Goal: Information Seeking & Learning: Find contact information

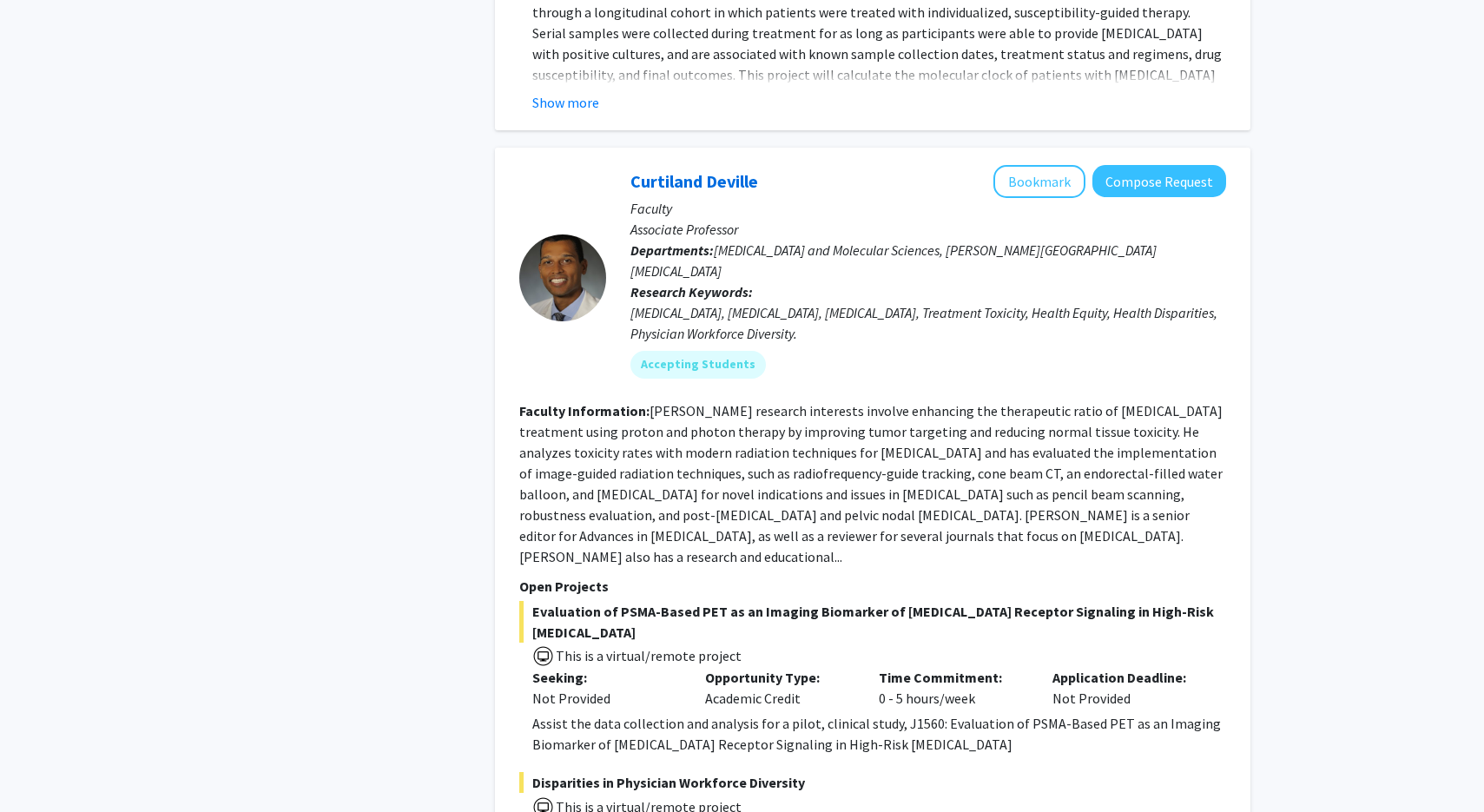
click at [800, 402] on fg-read-more "[PERSON_NAME] research interests involve enhancing the therapeutic ratio of [ME…" at bounding box center [871, 483] width 703 height 163
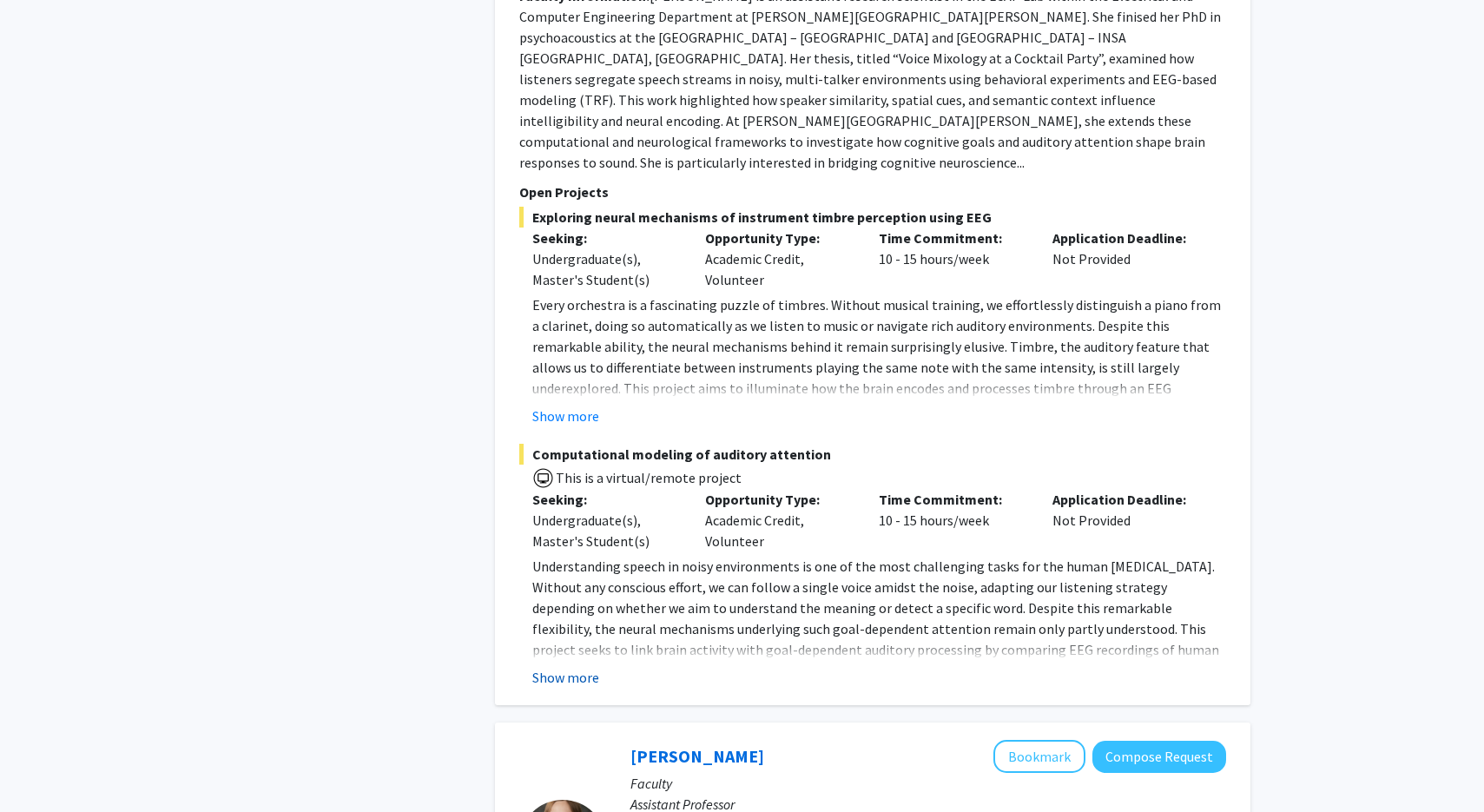
click at [568, 666] on button "Show more" at bounding box center [566, 676] width 67 height 21
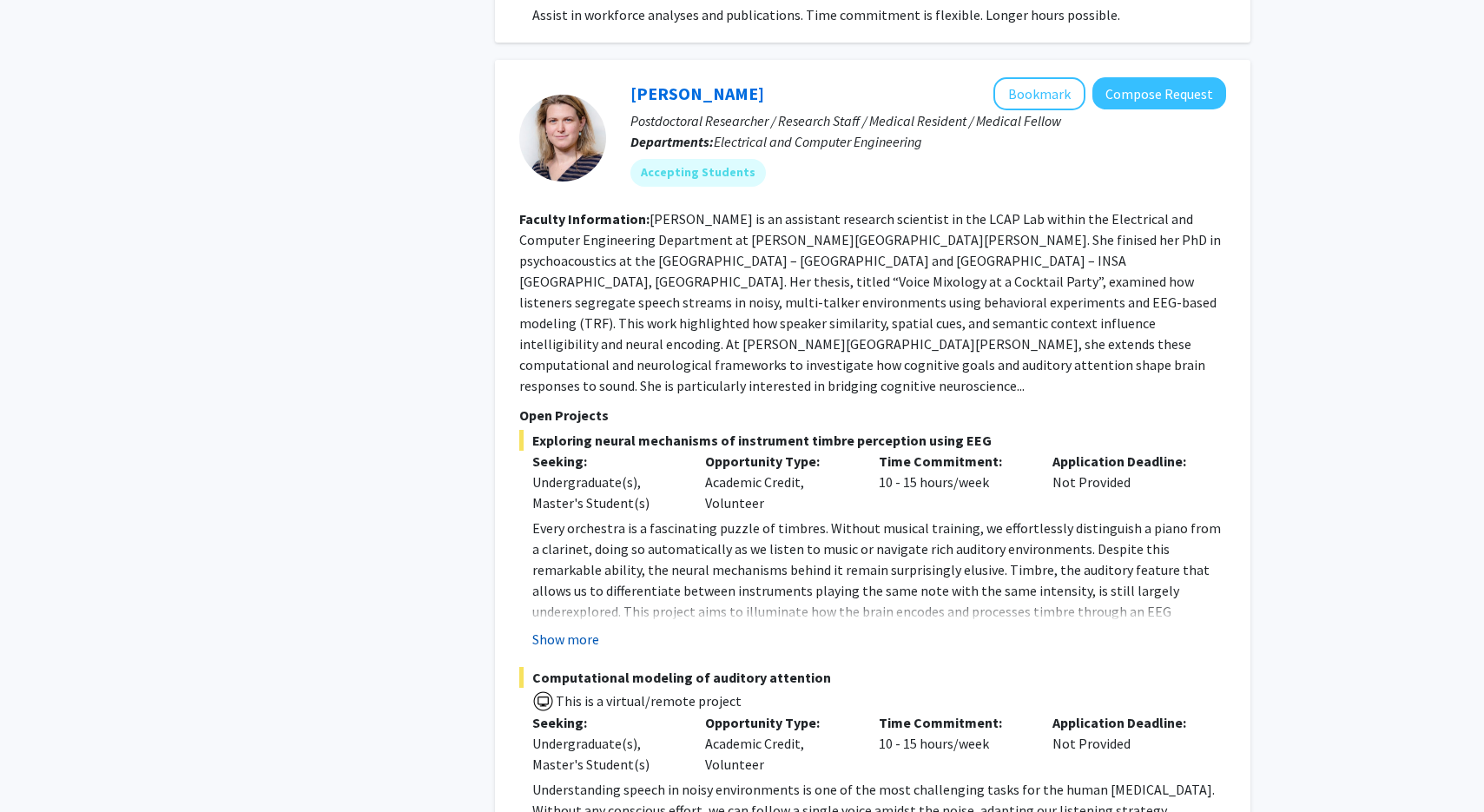
click at [566, 629] on button "Show more" at bounding box center [566, 638] width 67 height 21
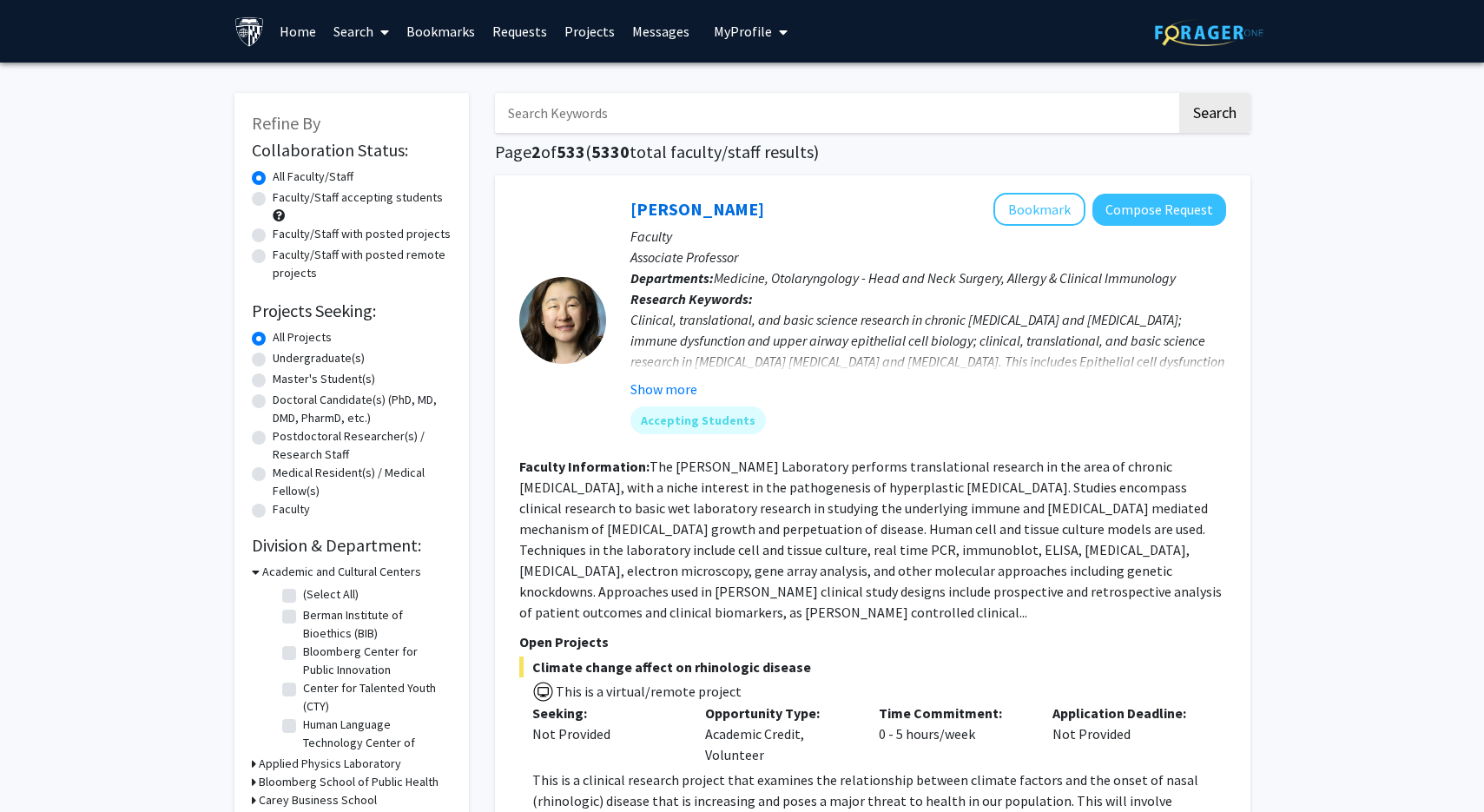
click at [269, 362] on div "Undergraduate(s)" at bounding box center [352, 359] width 200 height 21
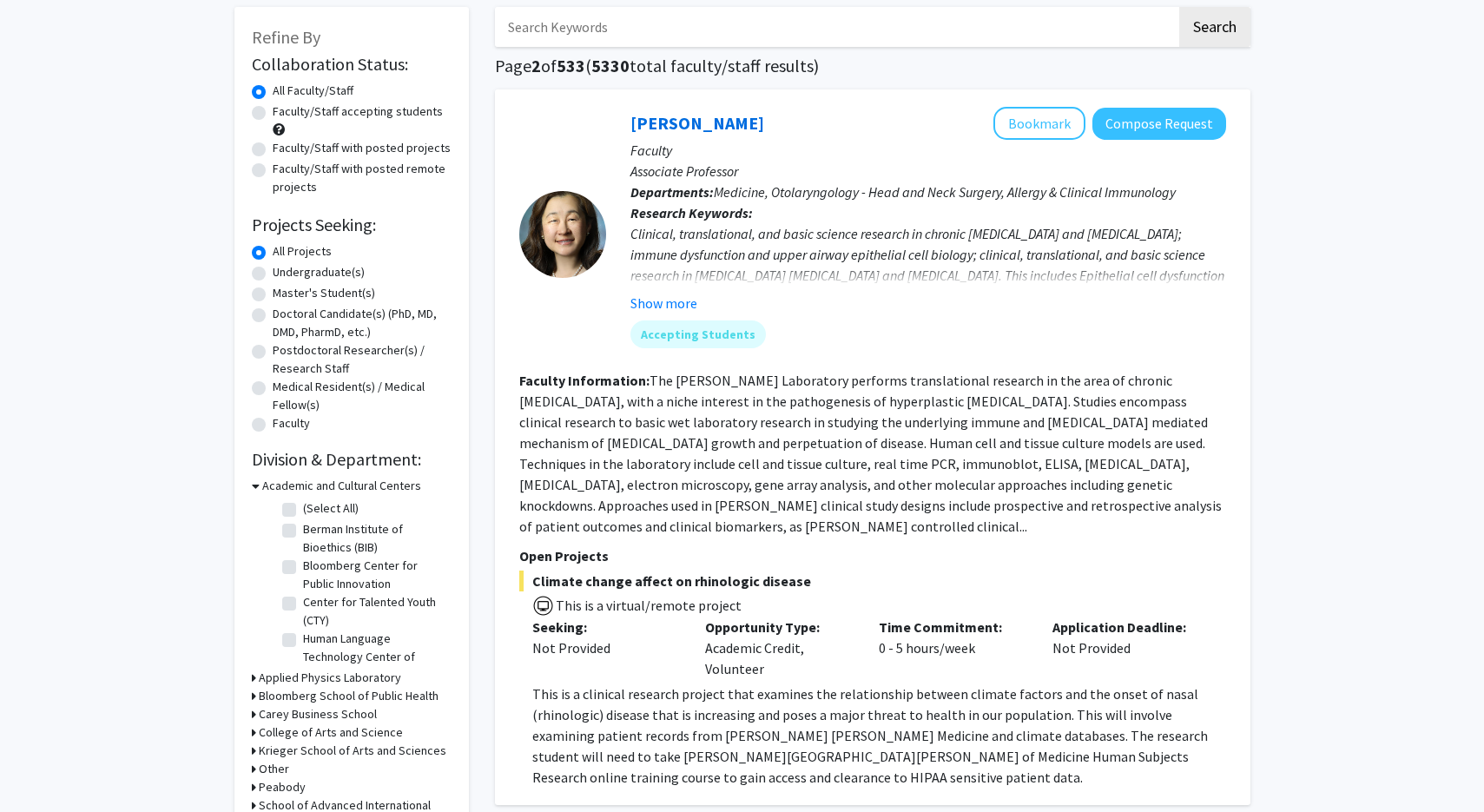
scroll to position [63, 0]
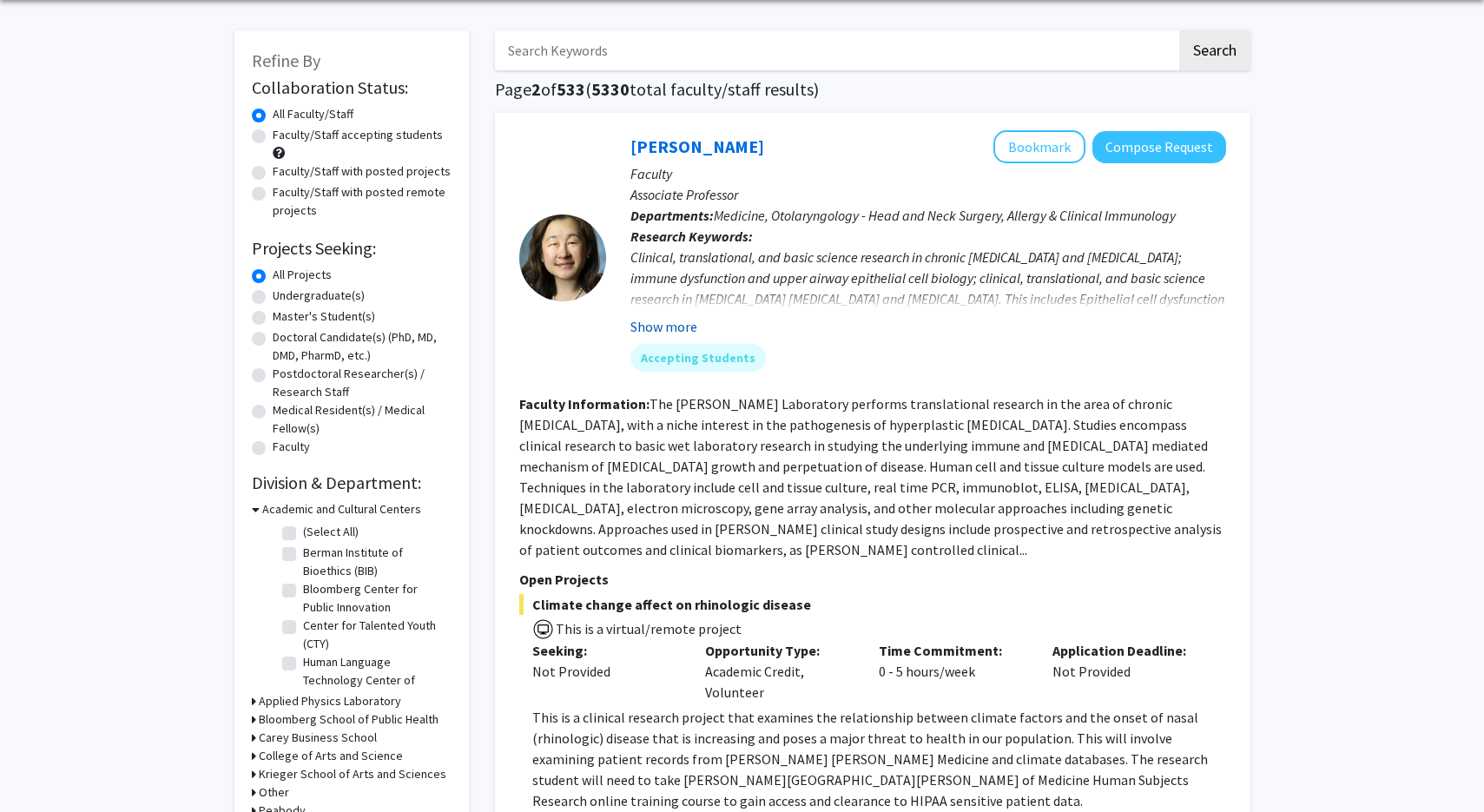
click at [667, 332] on button "Show more" at bounding box center [664, 326] width 67 height 21
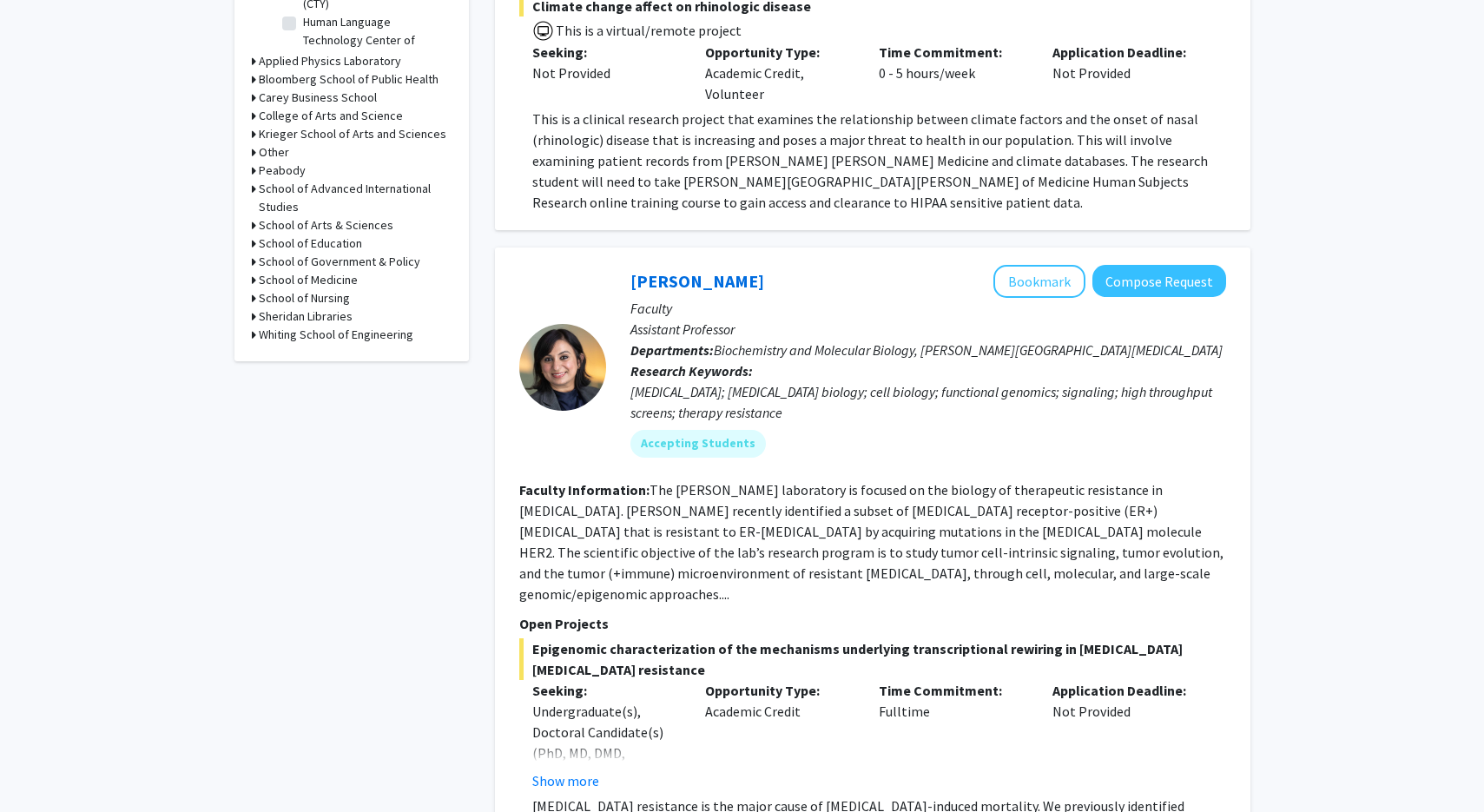
scroll to position [860, 1]
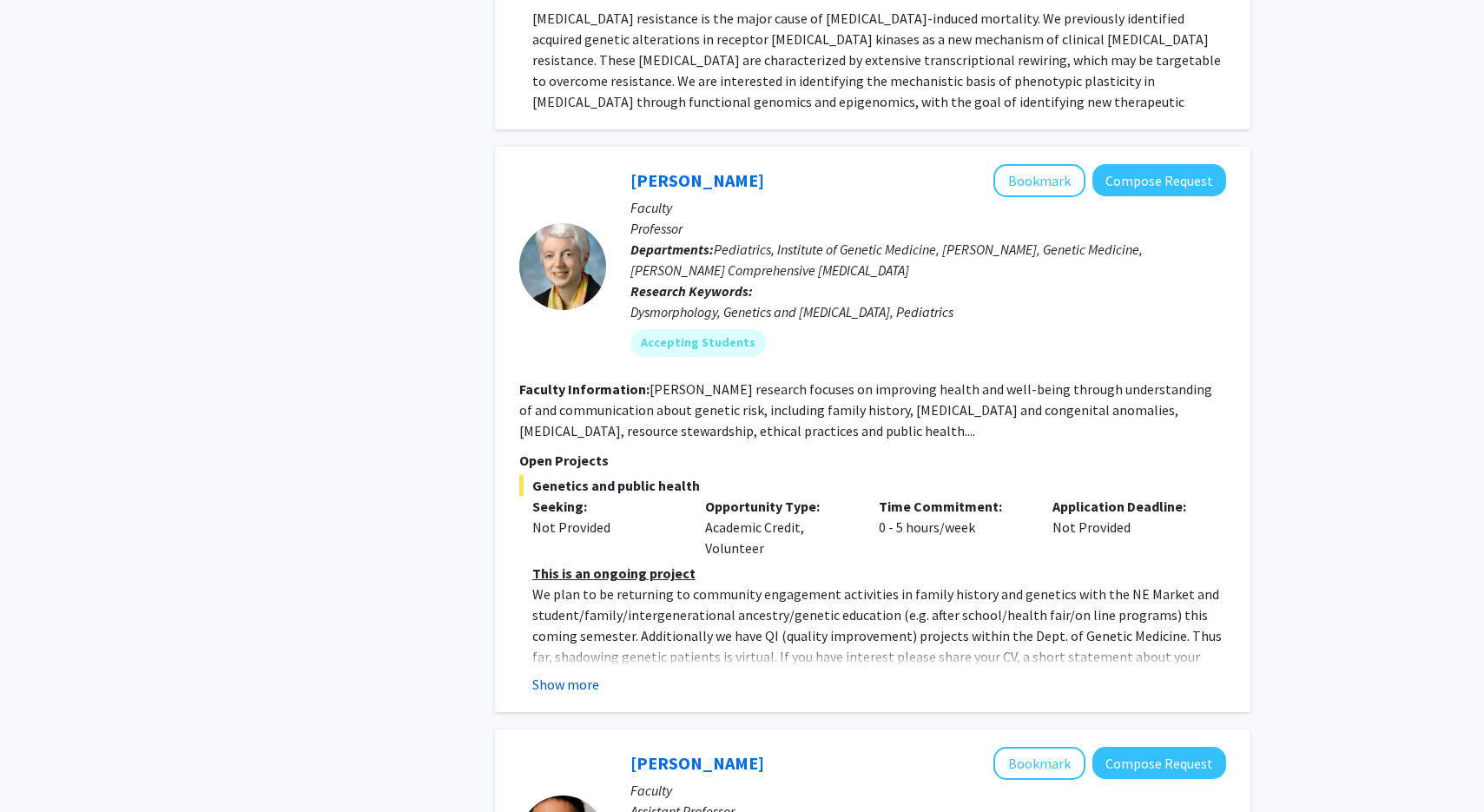
click at [586, 674] on button "Show more" at bounding box center [566, 683] width 67 height 21
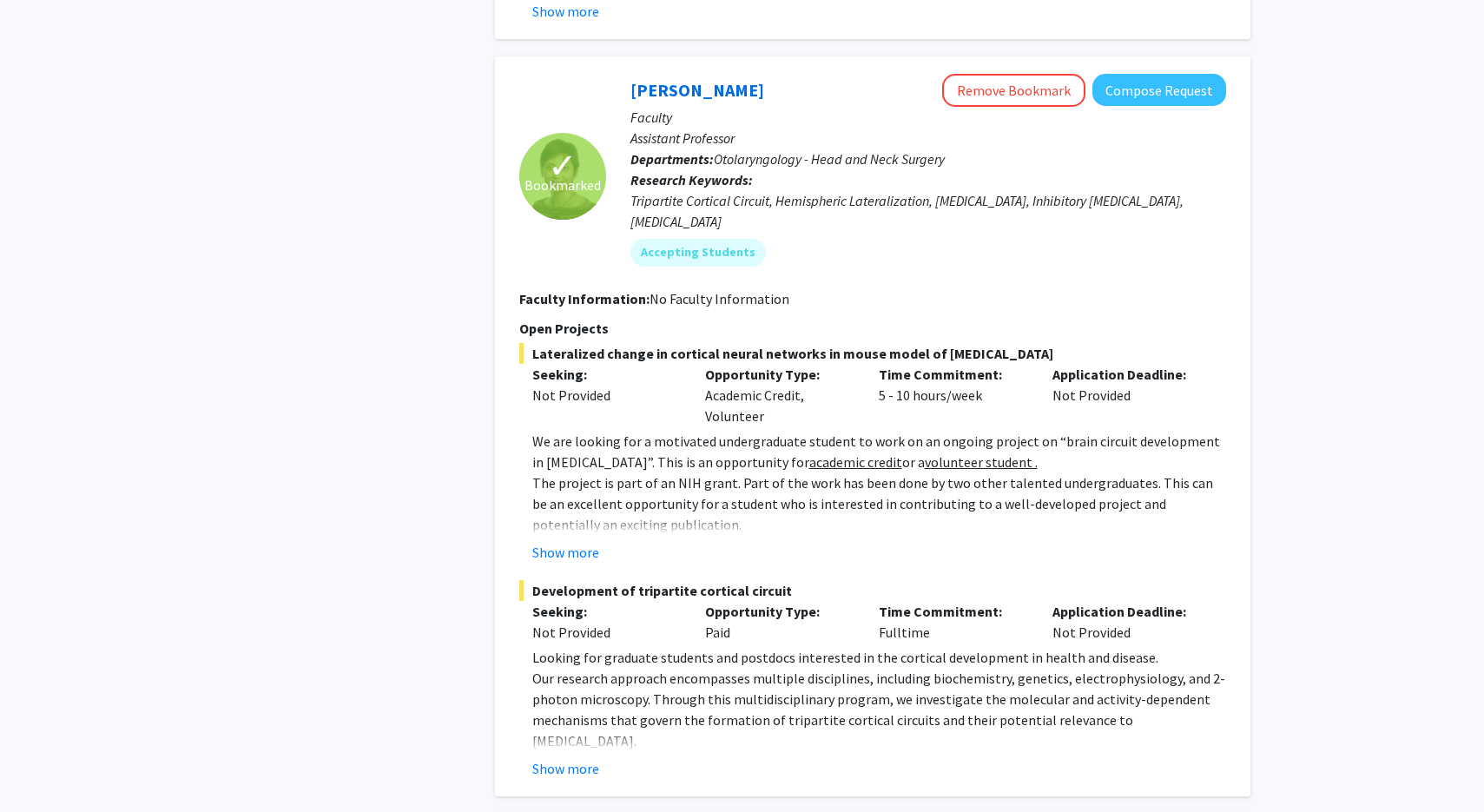
scroll to position [2849, 0]
click at [549, 541] on button "Show more" at bounding box center [566, 551] width 67 height 21
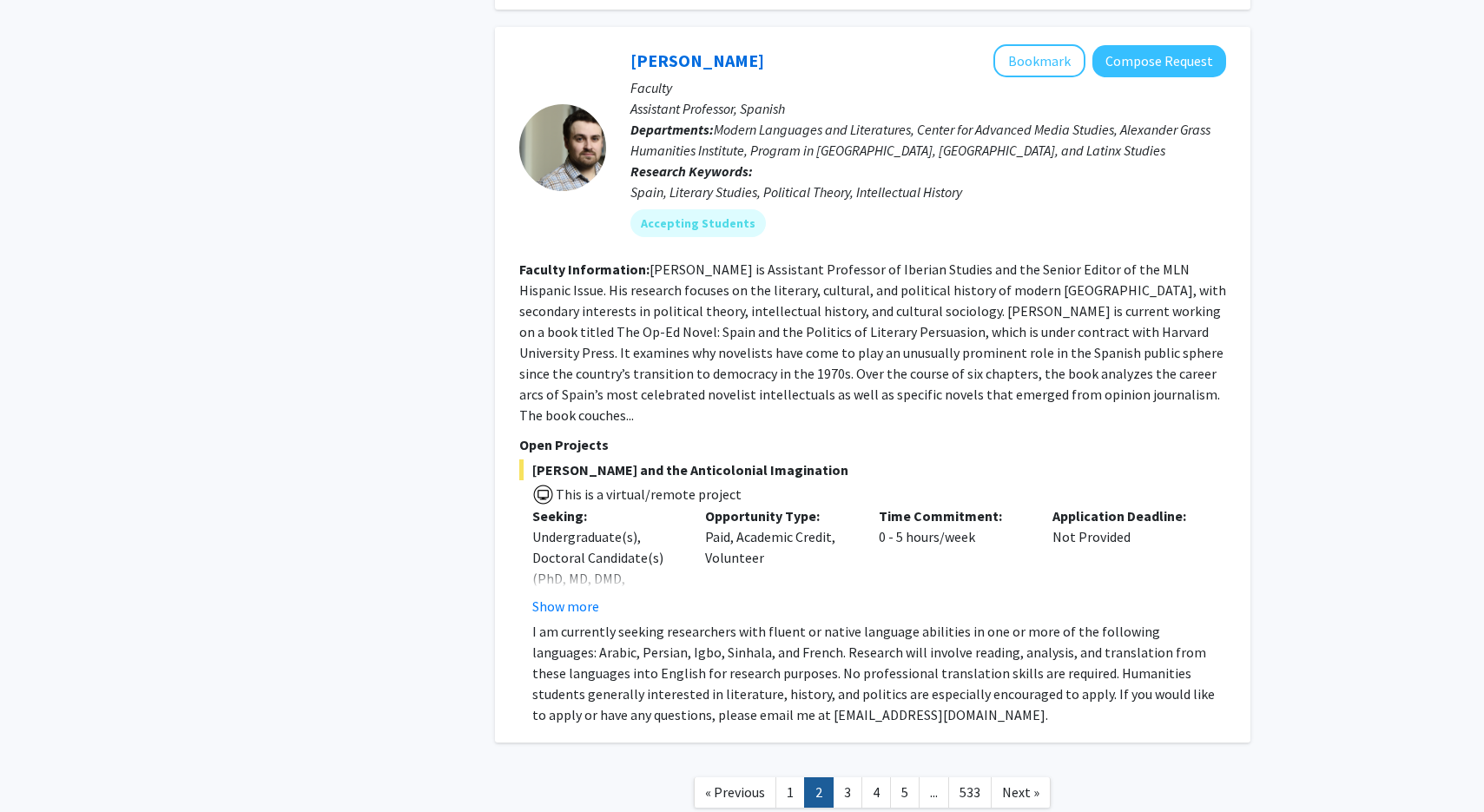
scroll to position [6697, 0]
click at [853, 778] on link "3" at bounding box center [847, 793] width 30 height 31
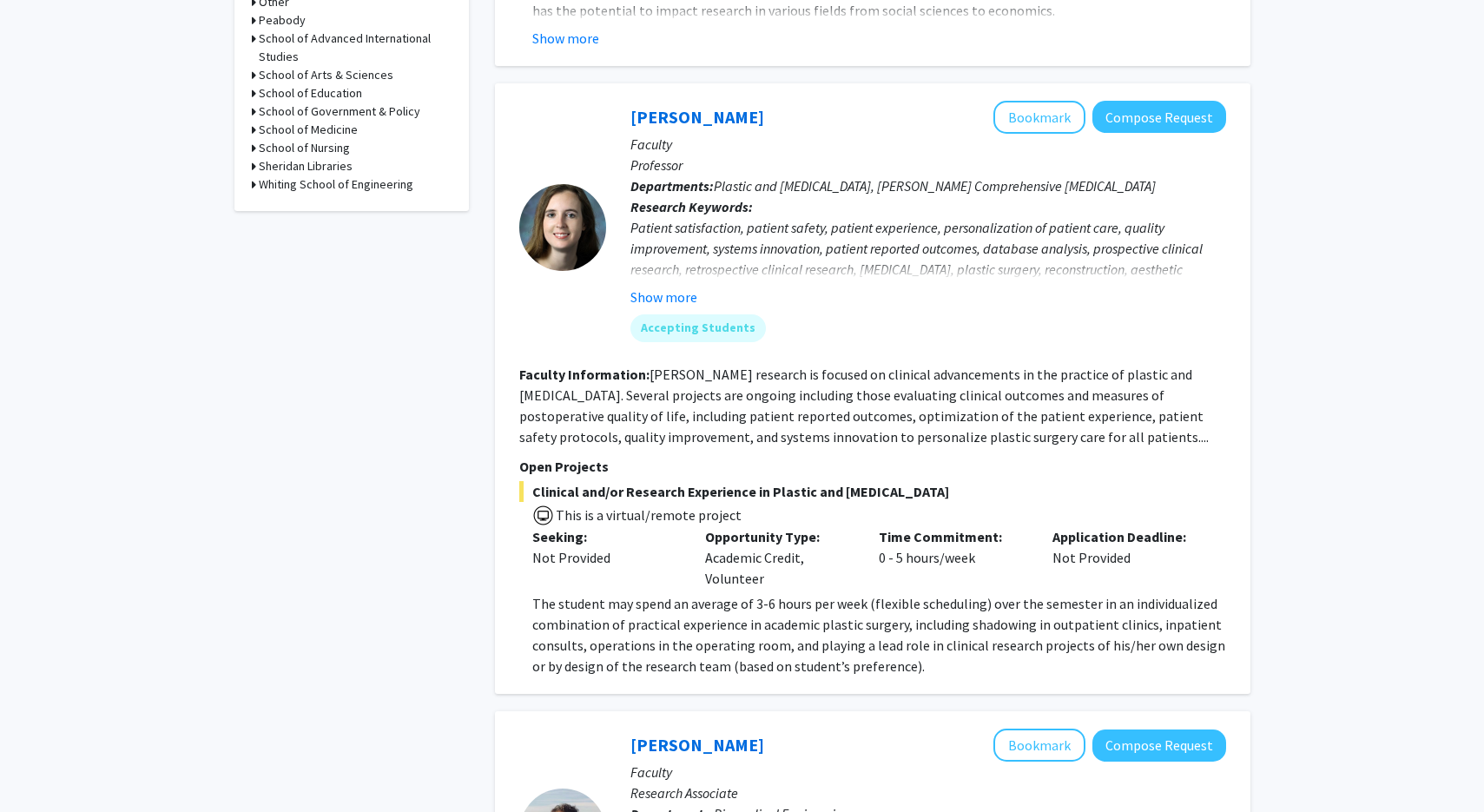
scroll to position [820, 0]
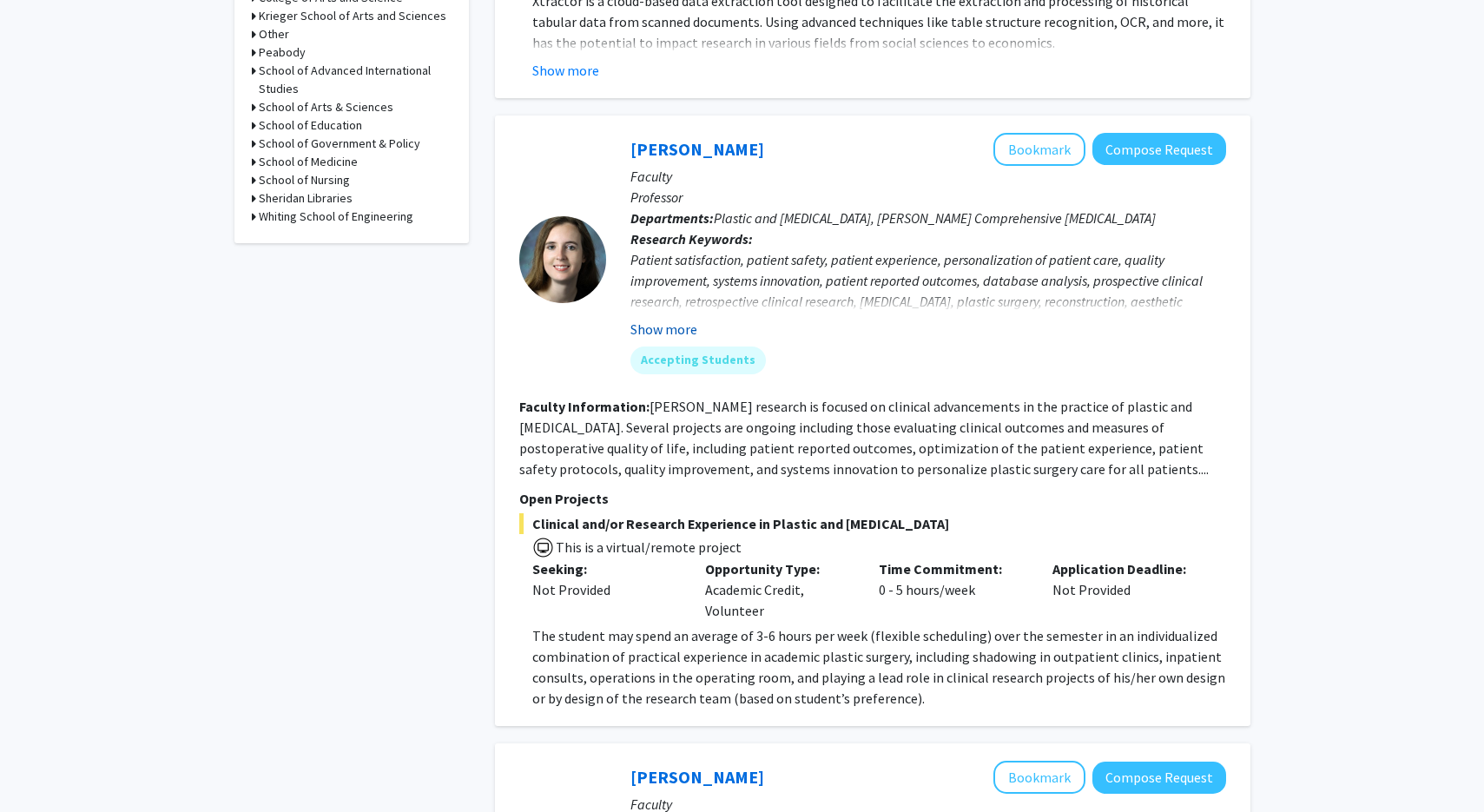
click at [677, 318] on button "Show more" at bounding box center [664, 328] width 67 height 21
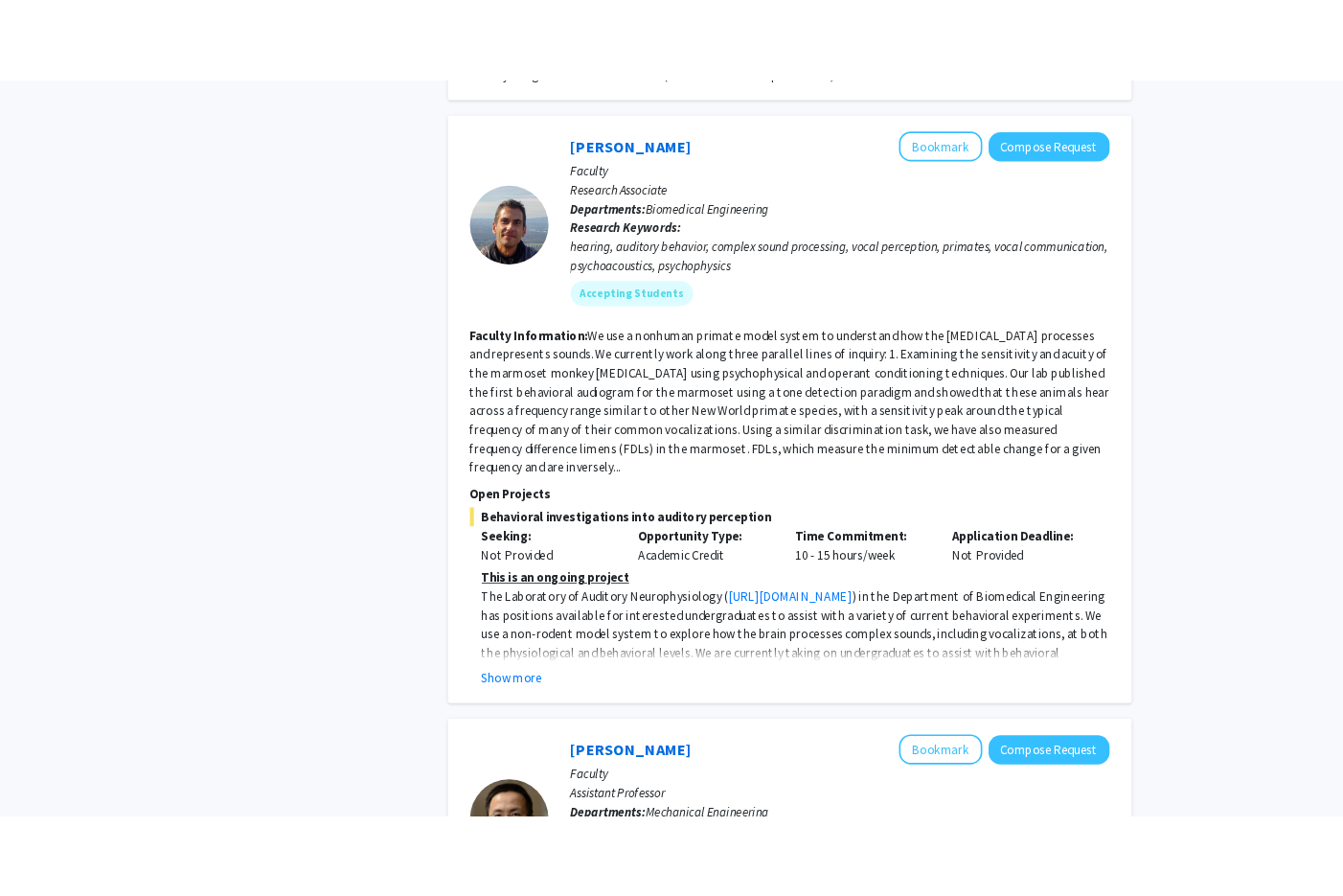
scroll to position [1753, 0]
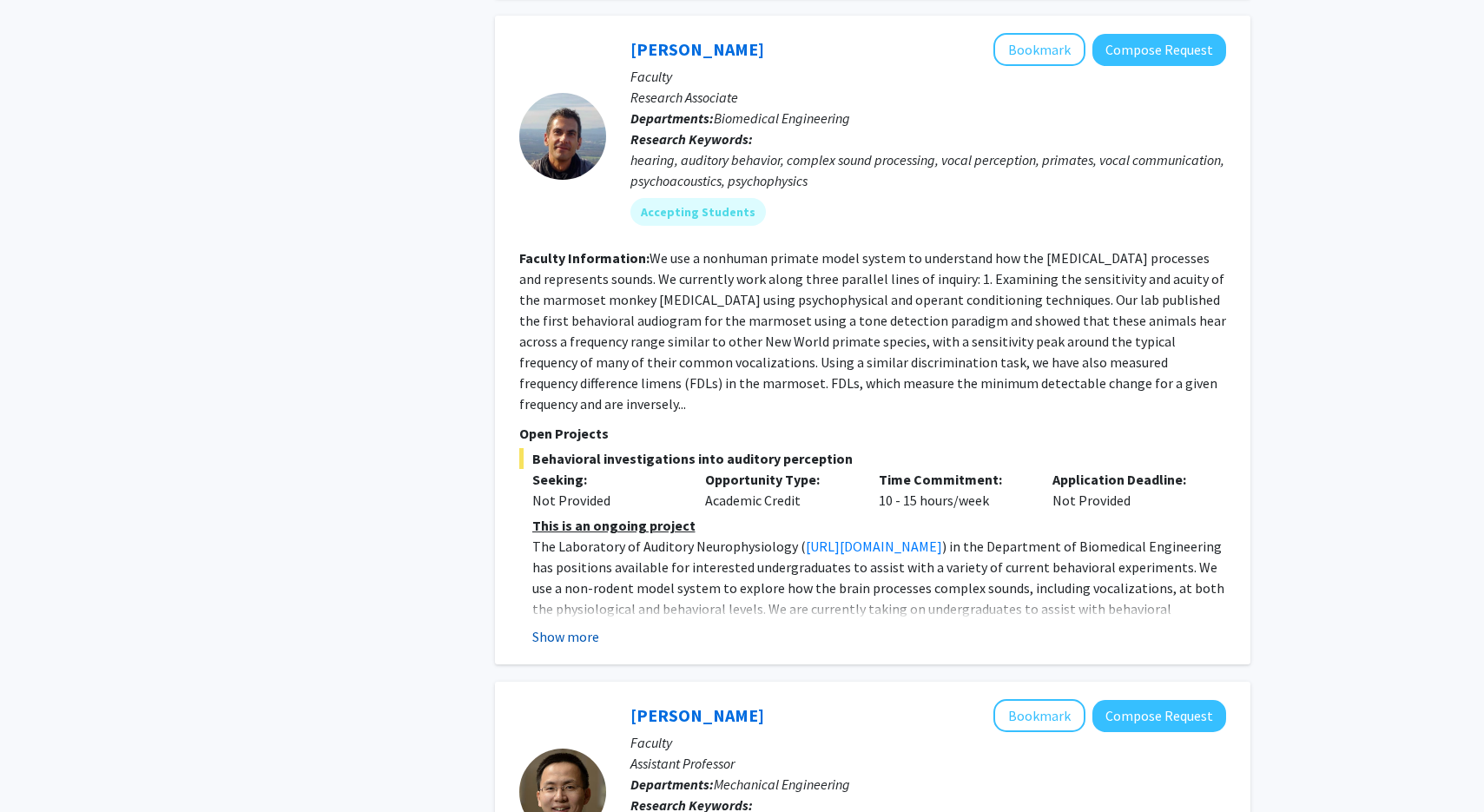
click at [588, 626] on button "Show more" at bounding box center [566, 636] width 67 height 21
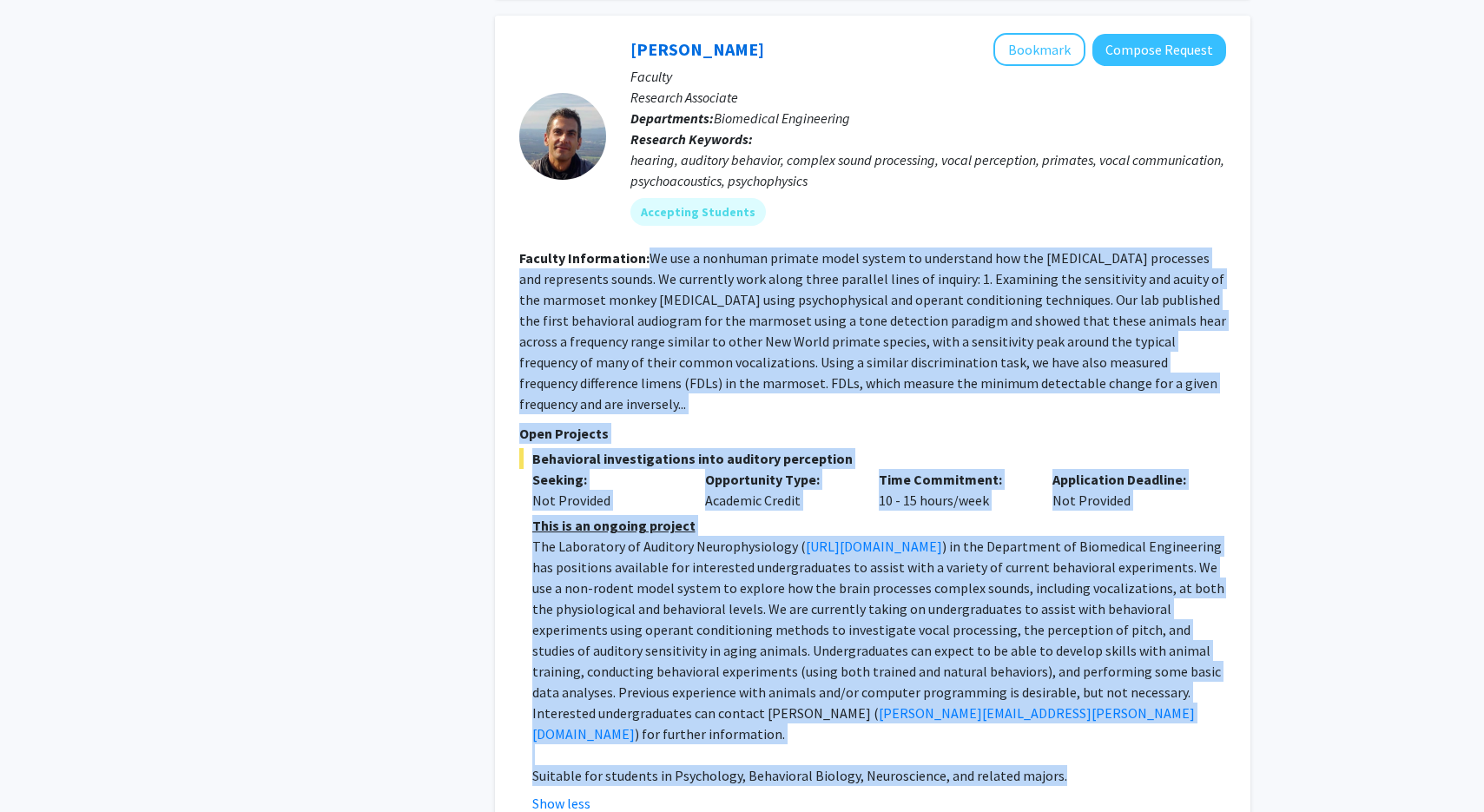
drag, startPoint x: 644, startPoint y: 216, endPoint x: 1108, endPoint y: 722, distance: 686.5
click at [1108, 722] on fg-search-faculty "[PERSON_NAME] Bookmark Compose Request Faculty Research Associate Departments: …" at bounding box center [872, 424] width 707 height 781
copy fg-search-faculty "We use a nonhuman primate model system to understand how the [MEDICAL_DATA] pro…"
click at [1006, 645] on span ") in the Department of Biomedical Engineering has positions available for inter…" at bounding box center [878, 629] width 692 height 184
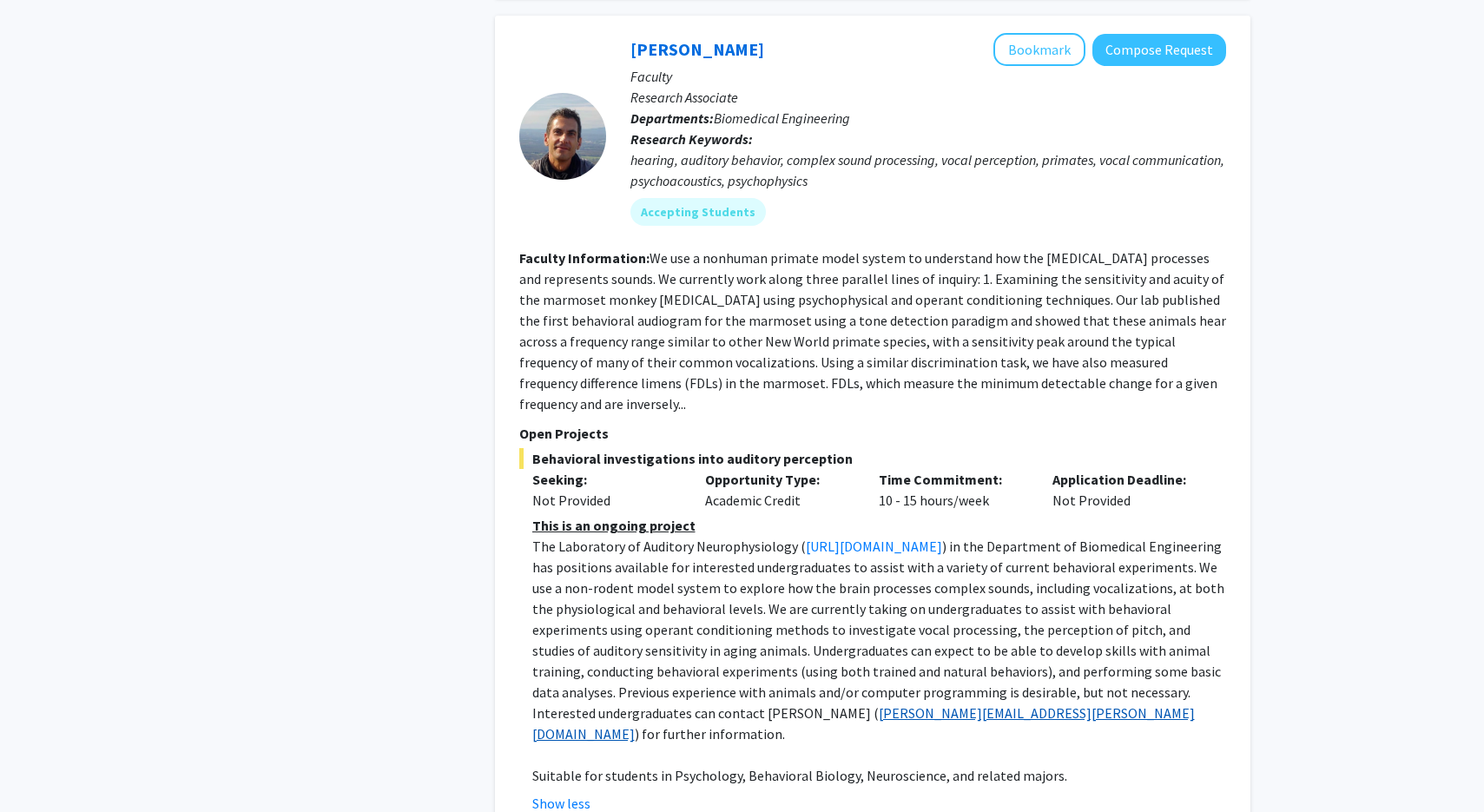
drag, startPoint x: 698, startPoint y: 674, endPoint x: 540, endPoint y: 673, distance: 158.0
click at [540, 673] on p "The Laboratory of Auditory Neurophysiology ( [URL][DOMAIN_NAME] ) in the Depart…" at bounding box center [879, 640] width 693 height 209
copy p "[PERSON_NAME][EMAIL_ADDRESS][PERSON_NAME][DOMAIN_NAME]"
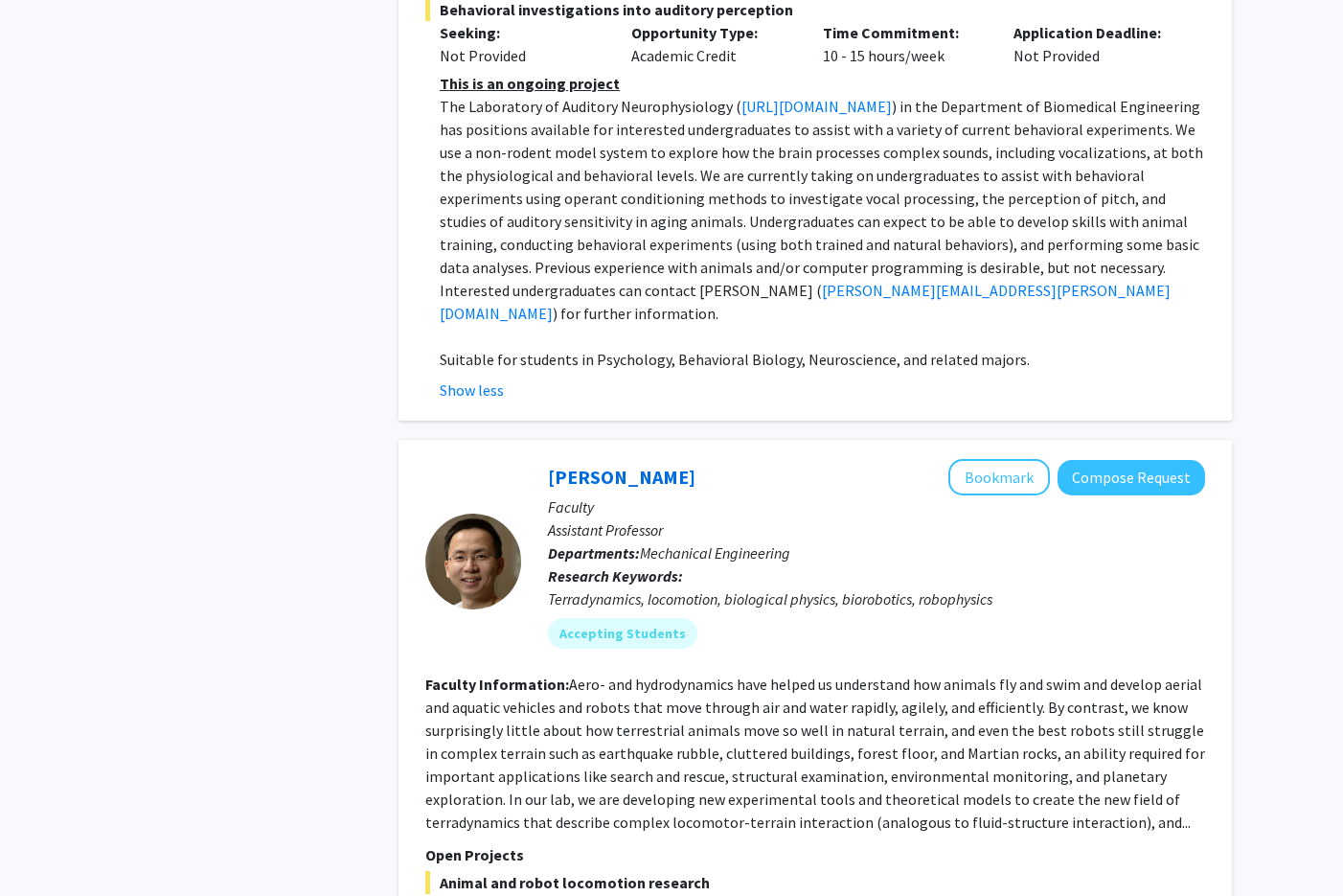
scroll to position [2240, 0]
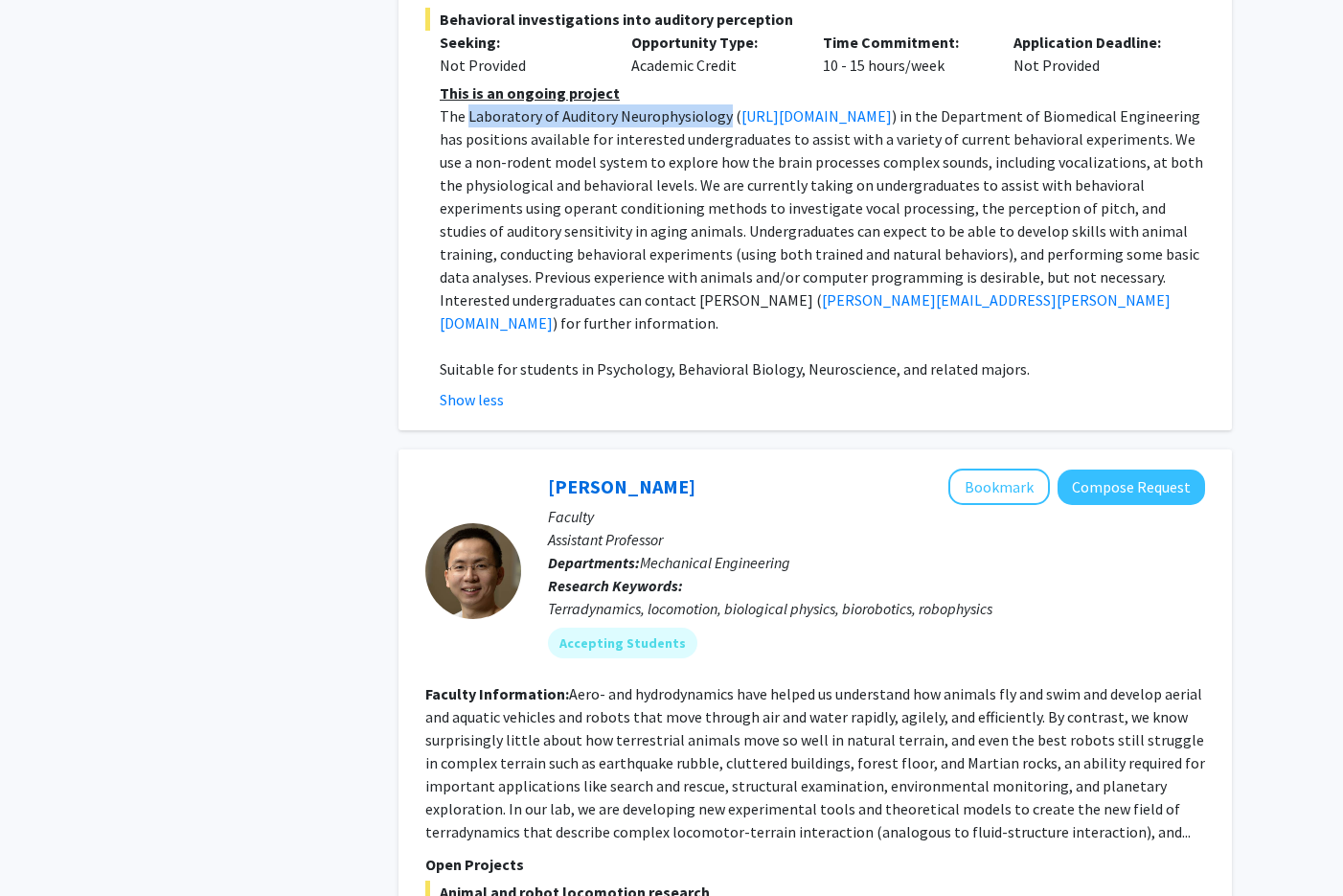
drag, startPoint x: 467, startPoint y: 54, endPoint x: 724, endPoint y: 56, distance: 257.0
click at [724, 106] on span "The Laboratory of Auditory Neurophysiology (" at bounding box center [591, 115] width 302 height 19
copy span "Laboratory of Auditory Neurophysiology"
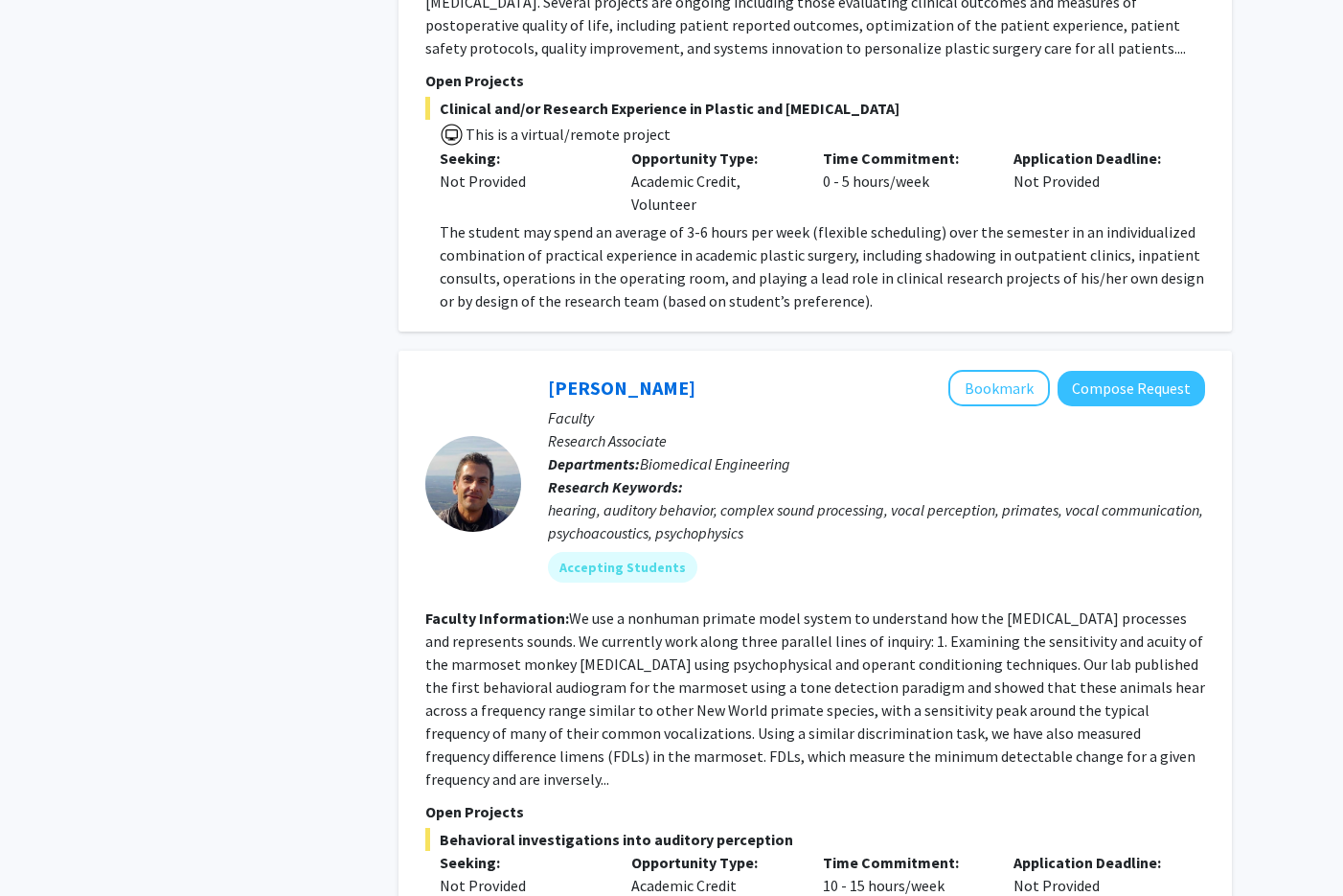
scroll to position [1416, 0]
